Goal: Find specific page/section: Find specific page/section

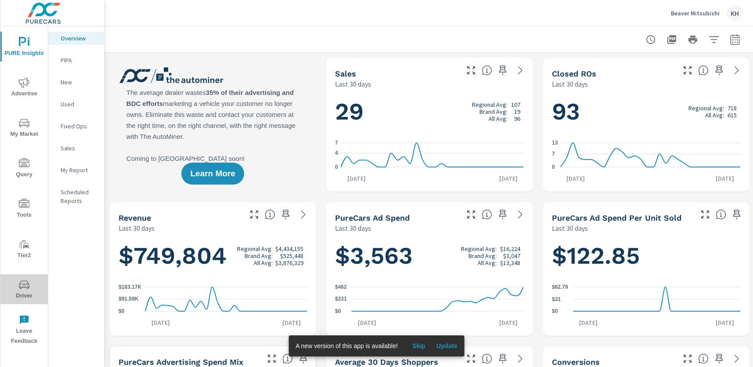
click at [30, 287] on span "Driver" at bounding box center [24, 290] width 42 height 22
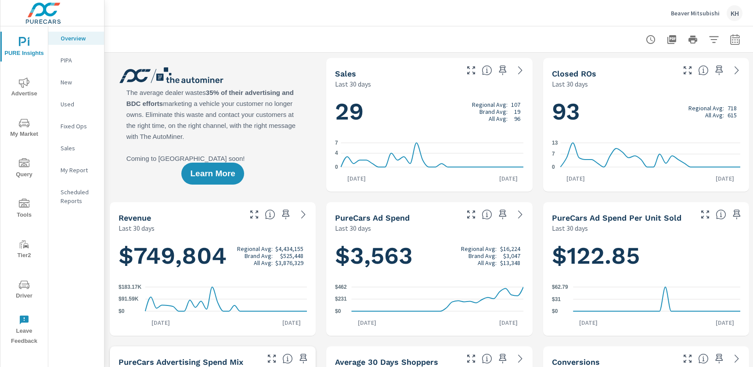
click at [34, 288] on span "Driver" at bounding box center [24, 290] width 42 height 22
